Goal: Book appointment/travel/reservation

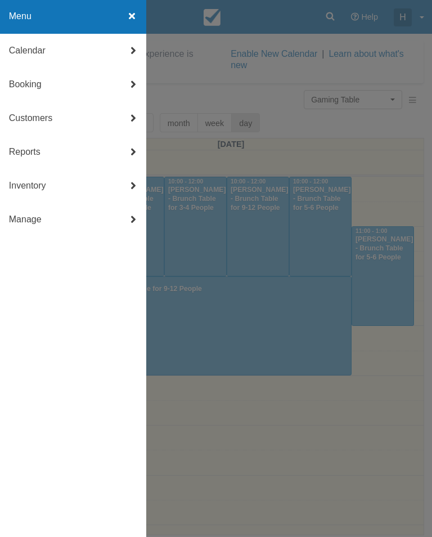
scroll to position [338, 0]
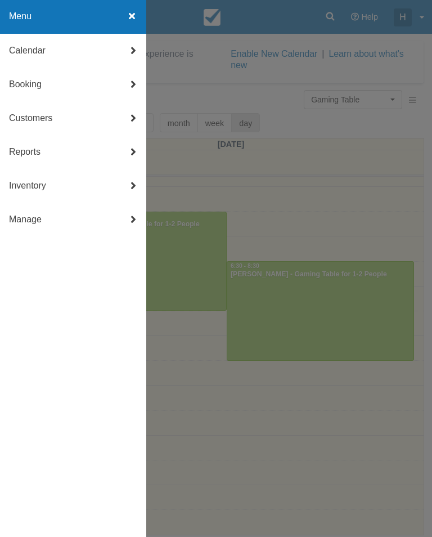
click at [88, 78] on link "Booking" at bounding box center [73, 85] width 146 height 34
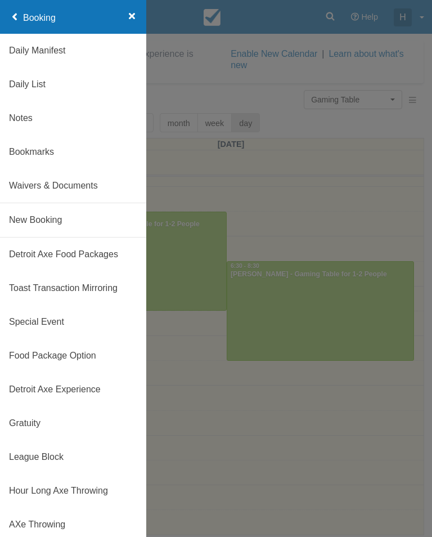
click at [71, 213] on link "New Booking" at bounding box center [73, 220] width 146 height 34
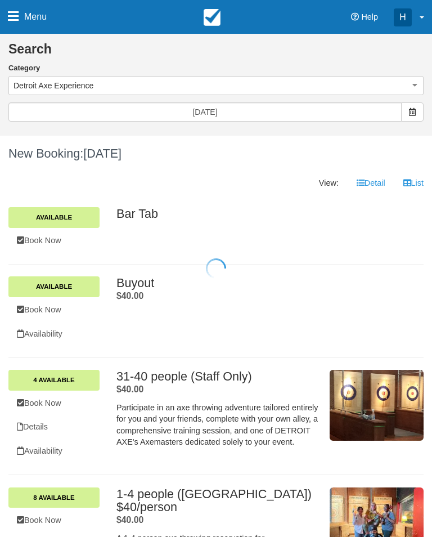
click at [276, 90] on div at bounding box center [216, 268] width 432 height 537
click at [194, 88] on button "Detroit Axe Experience" at bounding box center [215, 85] width 415 height 19
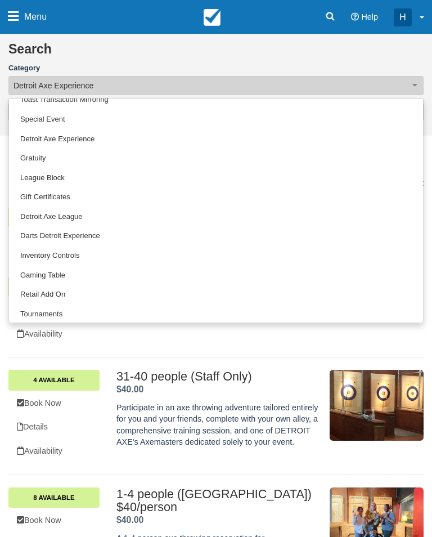
scroll to position [50, 0]
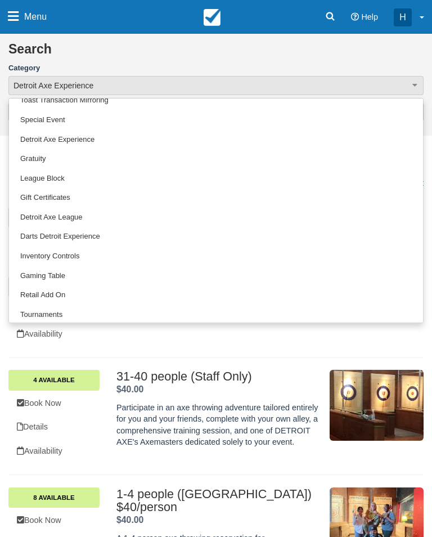
click at [64, 270] on link "Gaming Table" at bounding box center [216, 276] width 414 height 20
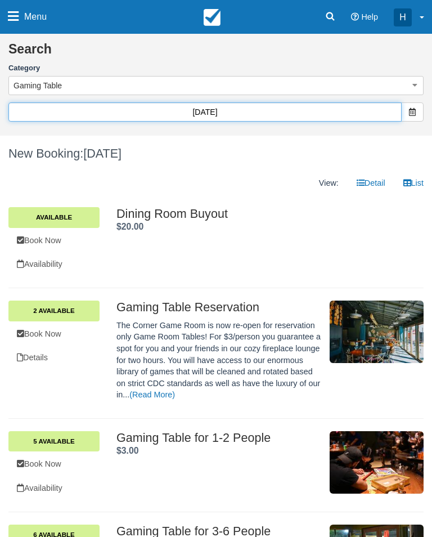
click at [312, 107] on input "09/26/25" at bounding box center [204, 111] width 393 height 19
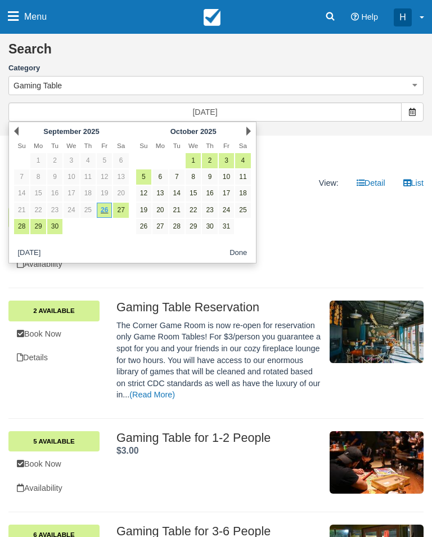
click at [415, 121] on span at bounding box center [412, 111] width 23 height 19
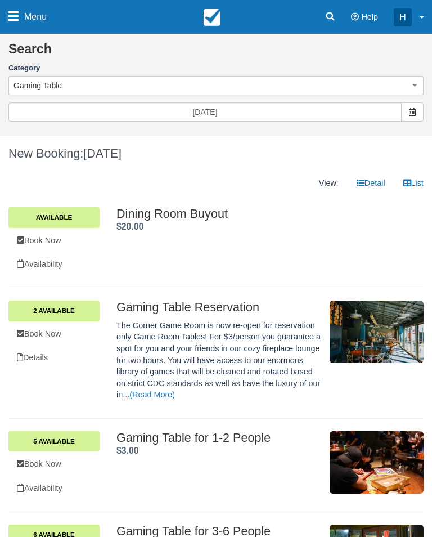
click at [414, 119] on span at bounding box center [412, 111] width 23 height 19
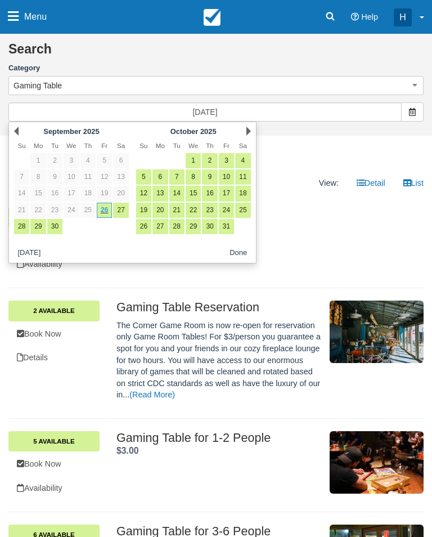
click at [245, 159] on link "4" at bounding box center [242, 160] width 15 height 15
type input "10/04/25"
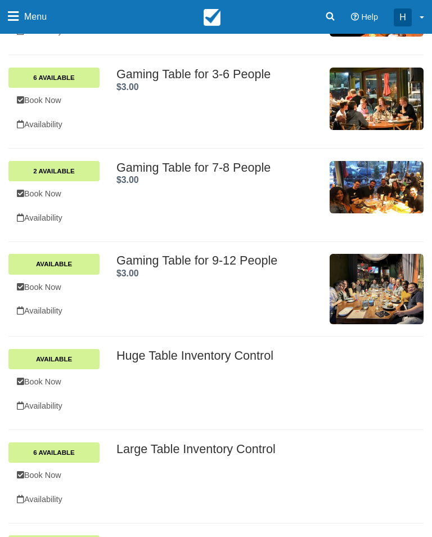
scroll to position [507, 0]
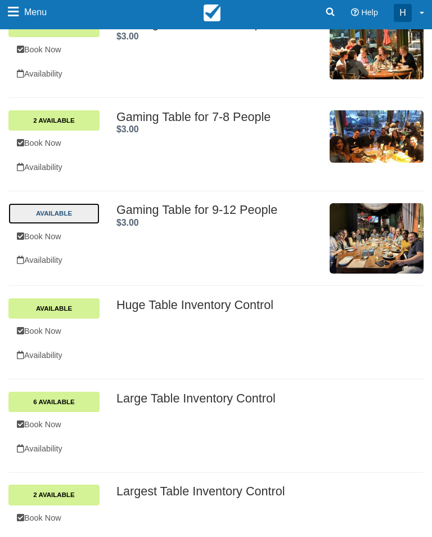
click at [86, 204] on link "Available" at bounding box center [53, 214] width 91 height 20
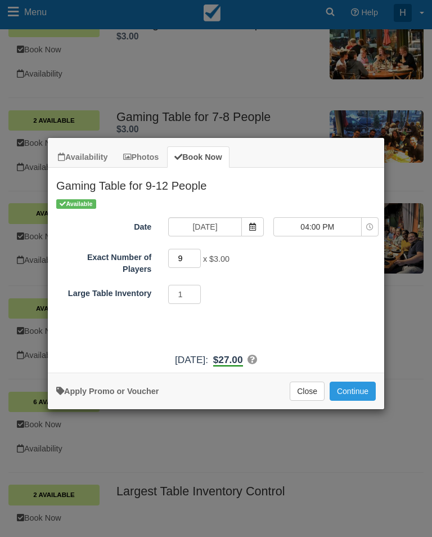
click at [190, 256] on input "9" at bounding box center [184, 258] width 33 height 19
type input "14"
click at [332, 330] on div "Available Date 10/04/25 Time Selector 04:00 PM 04:00 PM 04:30 PM 05:00 PM 05:30…" at bounding box center [216, 272] width 336 height 150
click at [360, 387] on div "Apply Promo or Voucher Close Continue Searching..." at bounding box center [216, 390] width 336 height 37
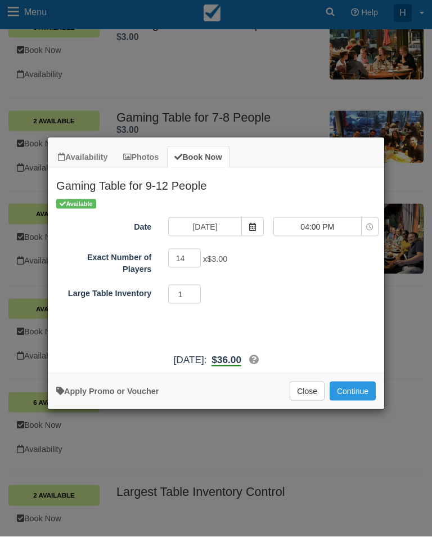
click at [360, 397] on button "Continue" at bounding box center [353, 390] width 46 height 19
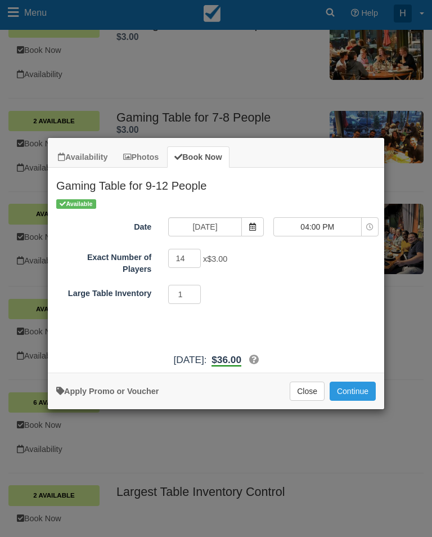
click at [274, 69] on div "Availability Photos Book Now Gaming Table for 9-12 People September 2025 Sun Su…" at bounding box center [216, 268] width 432 height 537
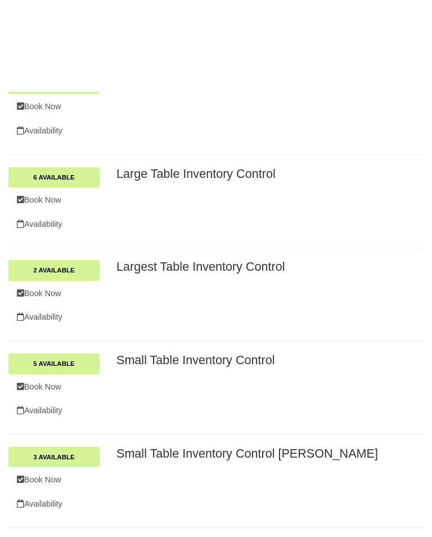
scroll to position [697, 0]
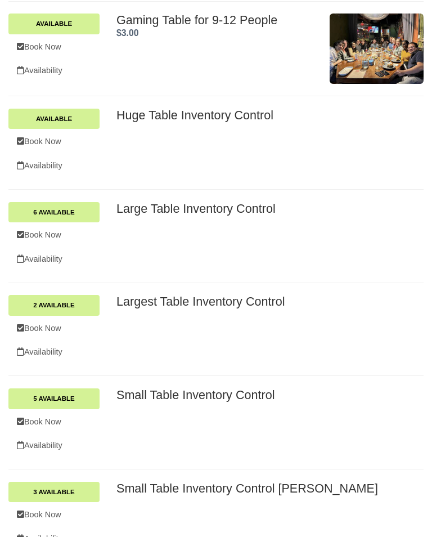
click at [60, 227] on link "Book Now" at bounding box center [53, 235] width 91 height 23
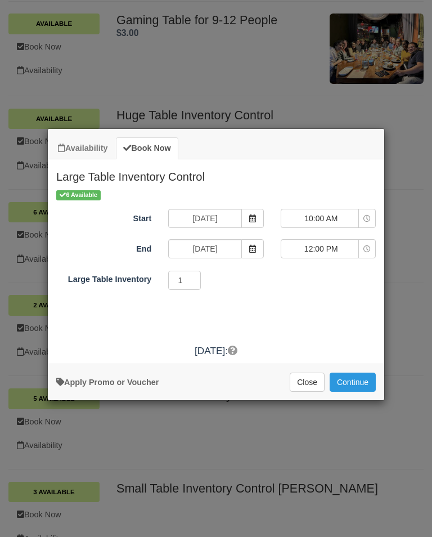
click at [360, 379] on div "Apply Promo or Voucher Close Continue Searching..." at bounding box center [216, 381] width 336 height 37
click at [353, 389] on button "Continue" at bounding box center [353, 381] width 46 height 19
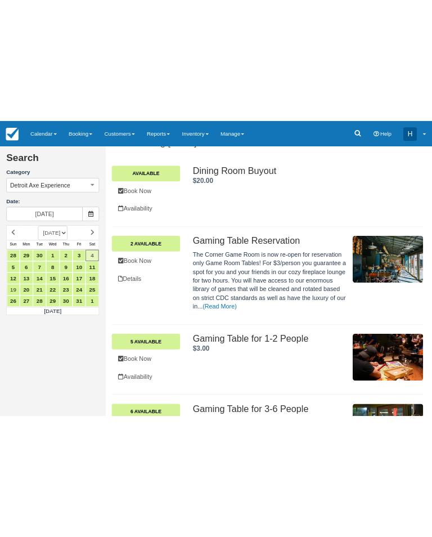
scroll to position [74, 0]
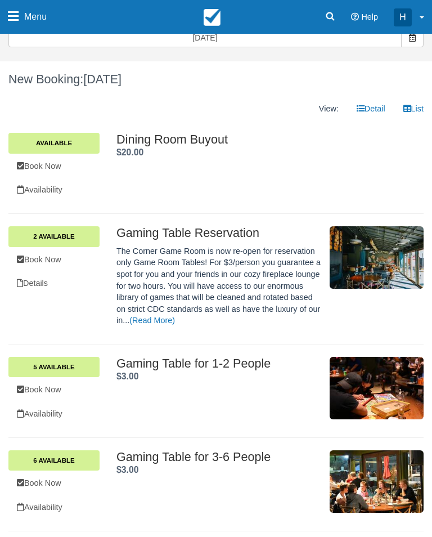
click at [25, 18] on span "Menu" at bounding box center [35, 17] width 23 height 34
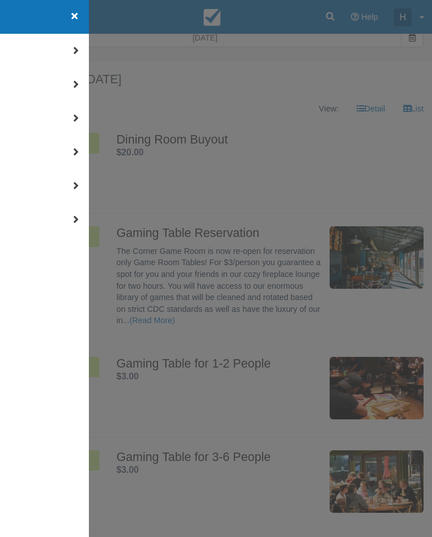
scroll to position [0, 0]
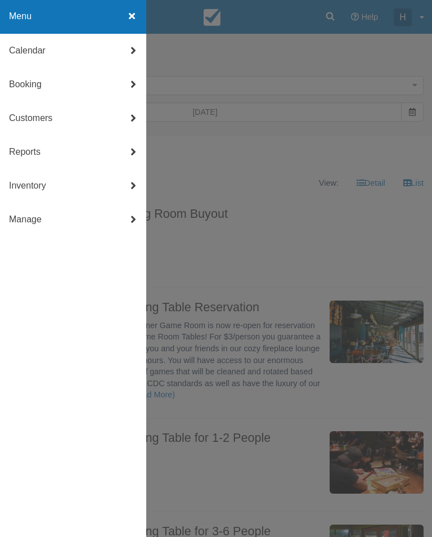
click at [24, 53] on link "Calendar" at bounding box center [73, 51] width 146 height 34
click at [51, 188] on link "Day" at bounding box center [73, 186] width 146 height 34
